Goal: Transaction & Acquisition: Purchase product/service

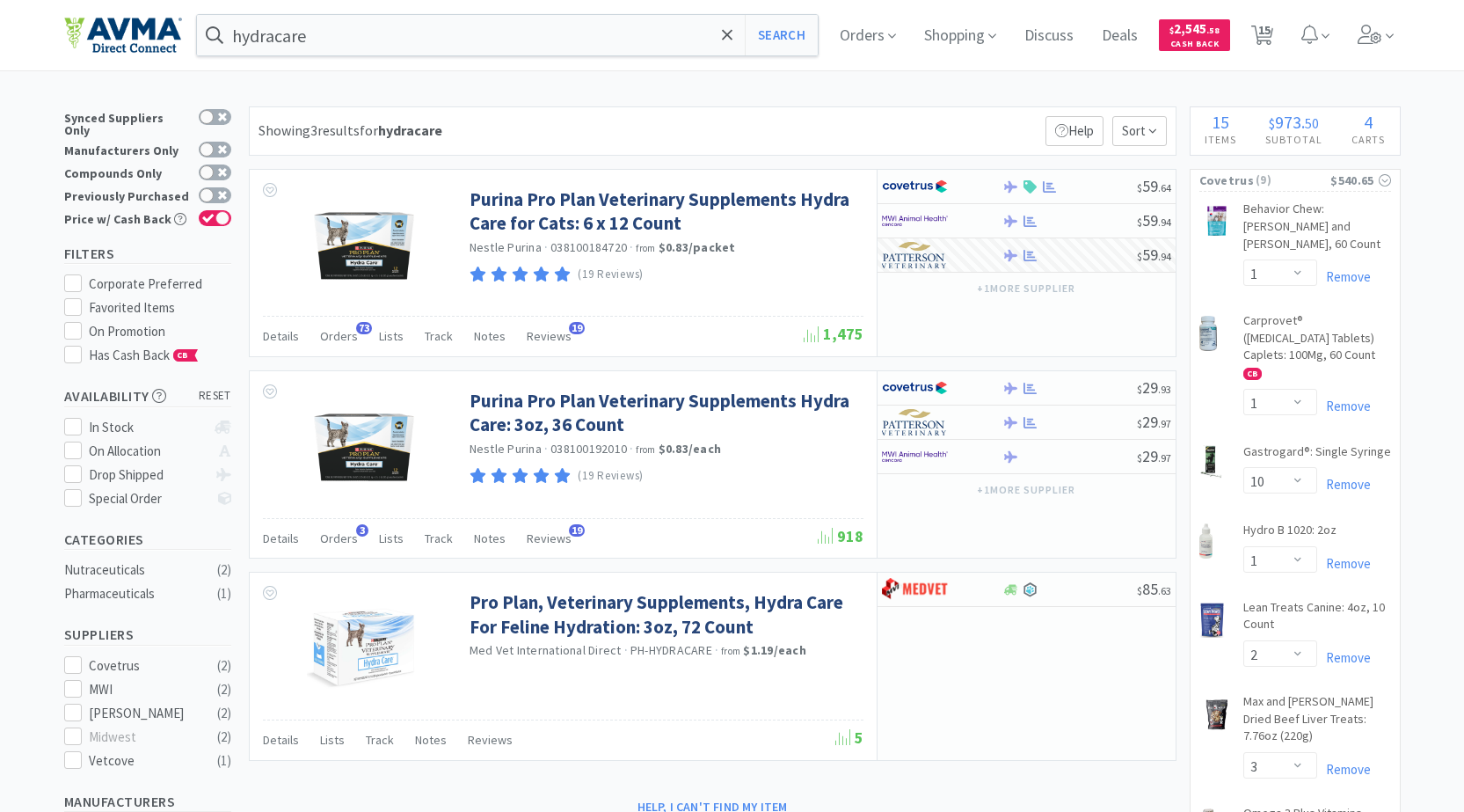
select select "1"
select select "10"
select select "1"
select select "2"
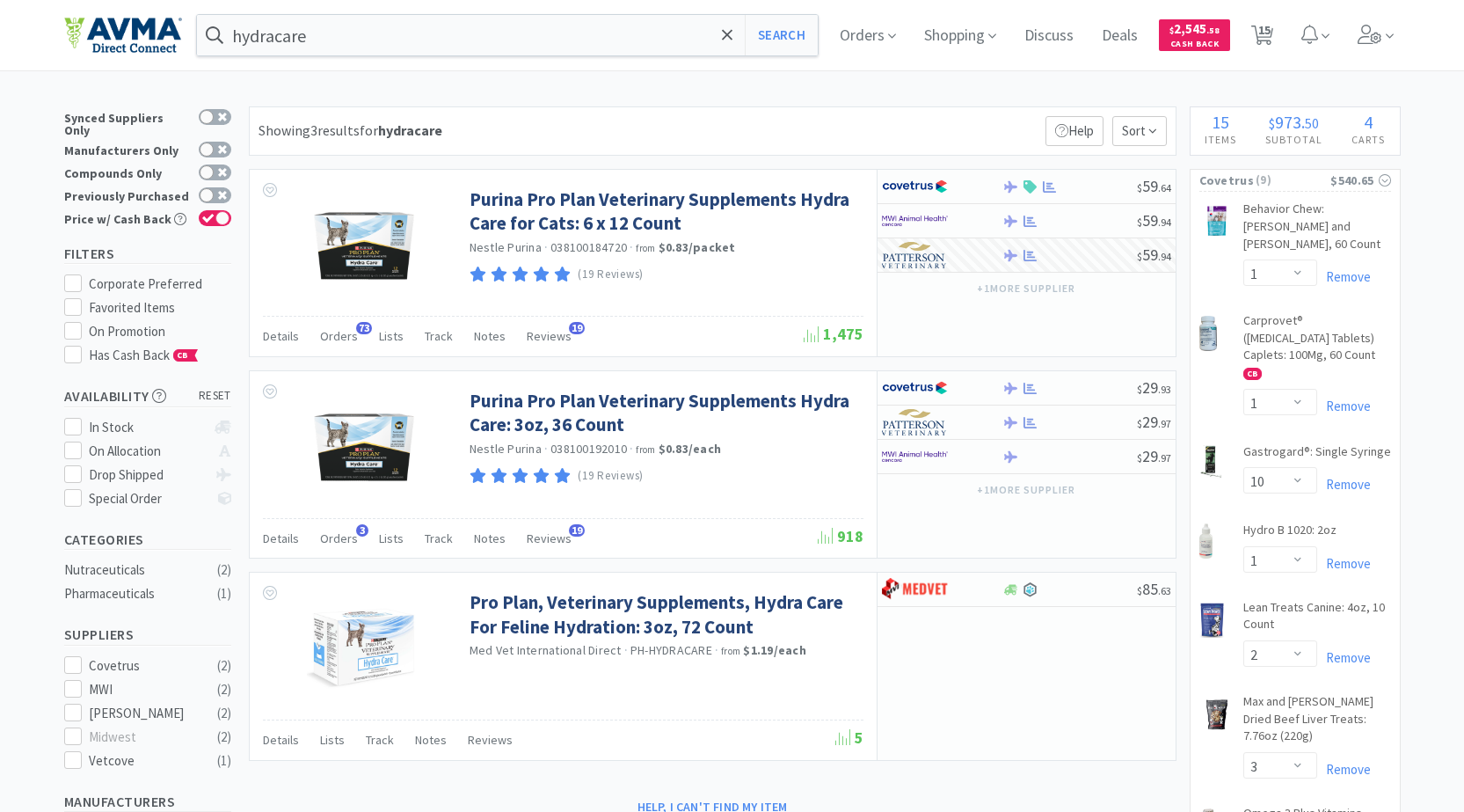
select select "3"
select select "1"
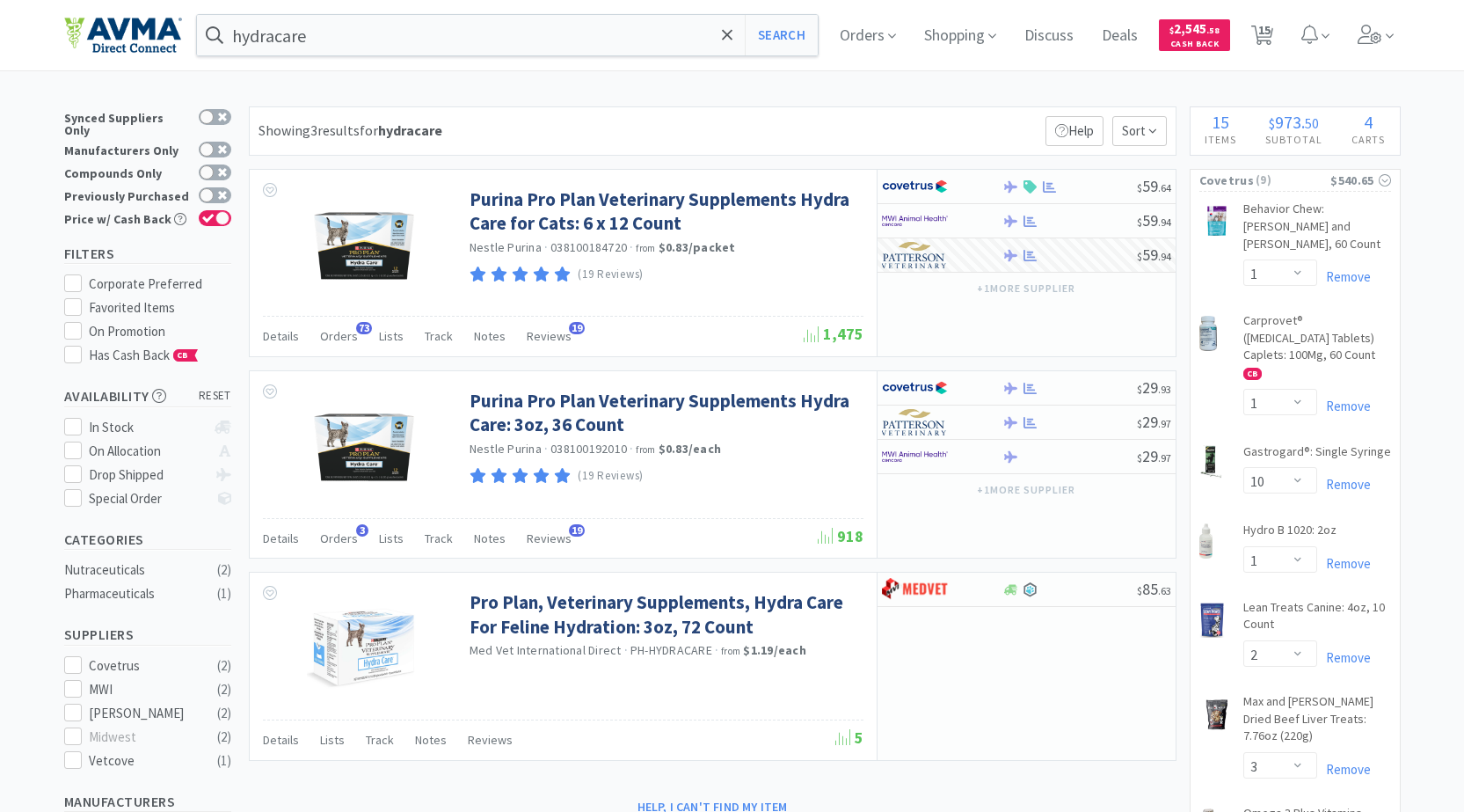
select select "1"
select select "4"
select select "2"
select select "1"
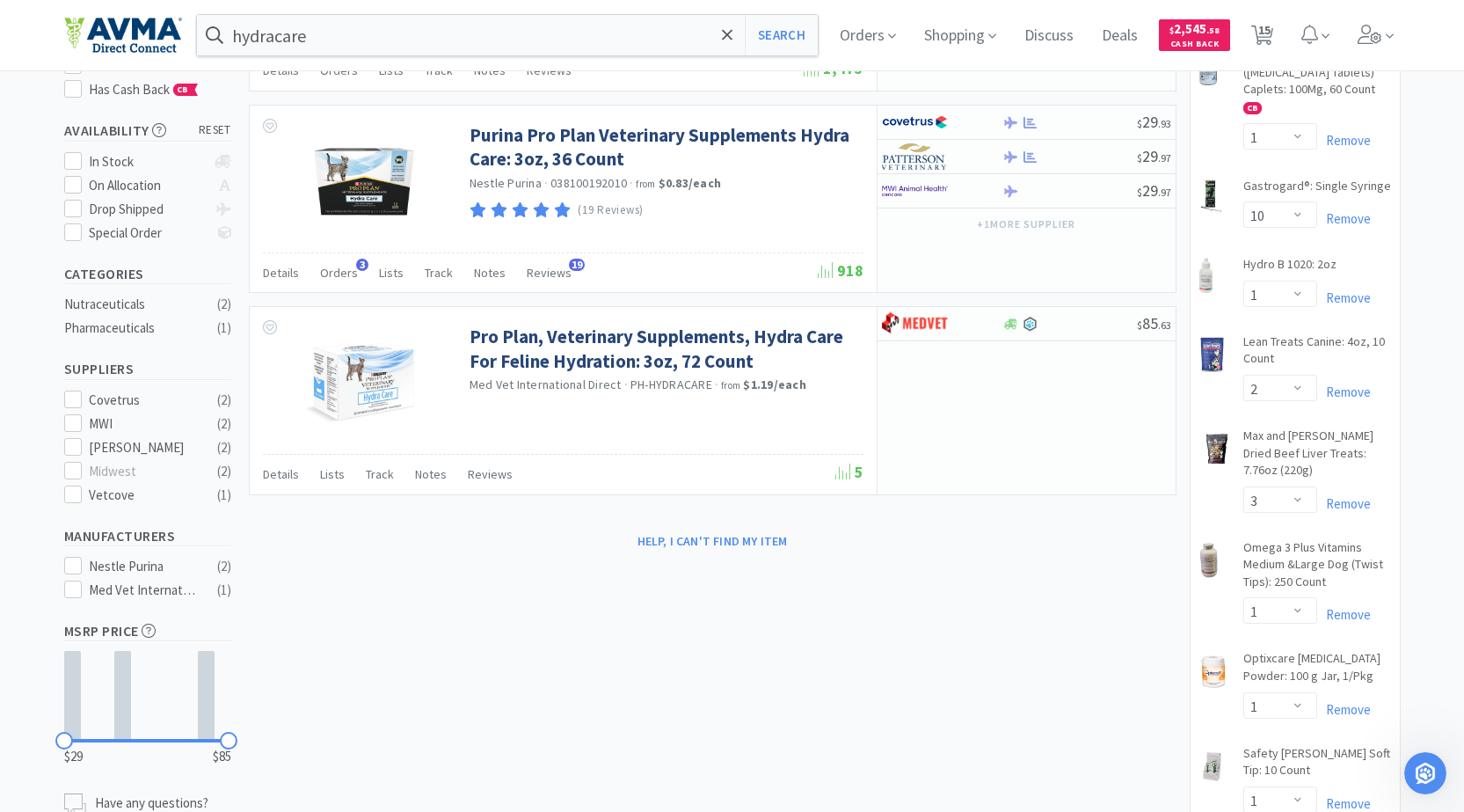
scroll to position [263, 0]
